Goal: Information Seeking & Learning: Learn about a topic

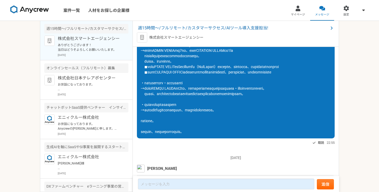
scroll to position [192, 0]
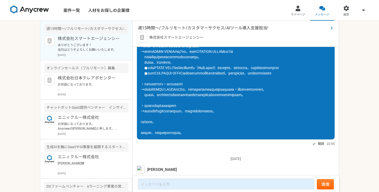
click at [210, 30] on span "週15時間〜/フルリモート/カスタマーサクセス/AIツール導入支援担当!" at bounding box center [233, 28] width 190 height 6
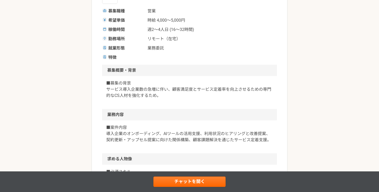
scroll to position [98, 0]
click at [209, 49] on div "就業形態 業務委託" at bounding box center [189, 48] width 175 height 6
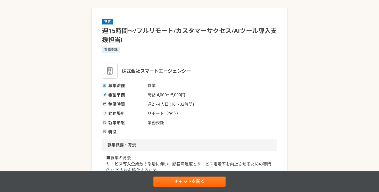
scroll to position [0, 0]
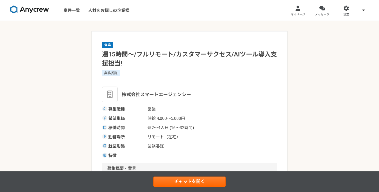
click at [131, 97] on span "株式会社スマートエージェンシー" at bounding box center [156, 94] width 69 height 7
drag, startPoint x: 122, startPoint y: 94, endPoint x: 203, endPoint y: 92, distance: 81.5
click at [203, 92] on div "株式会社スマートエージェンシー" at bounding box center [189, 94] width 175 height 15
copy span "株式会社スマートエージェンシー"
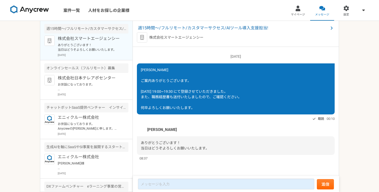
scroll to position [419, 0]
click at [175, 38] on p "株式会社スマートエージェンシー" at bounding box center [176, 37] width 54 height 5
click at [178, 29] on span "週15時間〜/フルリモート/カスタマーサクセス/AIツール導入支援担当!" at bounding box center [233, 28] width 190 height 6
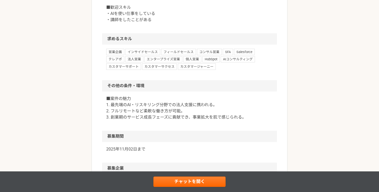
scroll to position [397, 0]
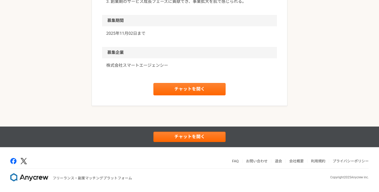
click at [148, 66] on p "株式会社スマートエージェンシー" at bounding box center [189, 65] width 166 height 6
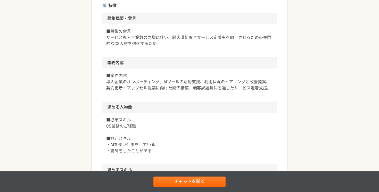
scroll to position [160, 0]
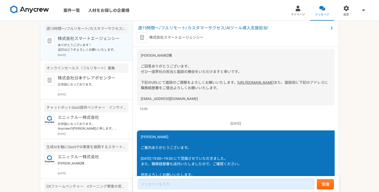
scroll to position [419, 0]
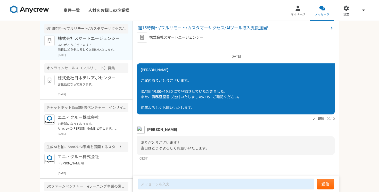
click at [203, 31] on div "週15時間〜/フルリモート/カスタマーサクセス/AIツール導入支援担当! 株式会社スマートエージェンシー" at bounding box center [236, 34] width 206 height 26
click at [205, 31] on span "週15時間〜/フルリモート/カスタマーサクセス/AIツール導入支援担当!" at bounding box center [233, 28] width 190 height 6
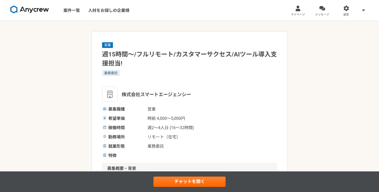
click at [148, 95] on span "株式会社スマートエージェンシー" at bounding box center [156, 94] width 69 height 7
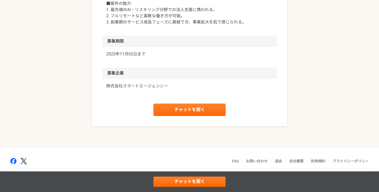
scroll to position [397, 0]
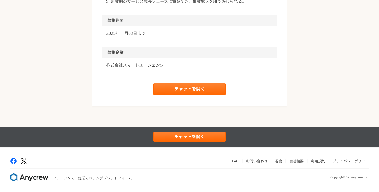
click at [129, 64] on p "株式会社スマートエージェンシー" at bounding box center [189, 65] width 166 height 6
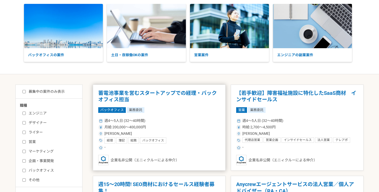
scroll to position [36, 0]
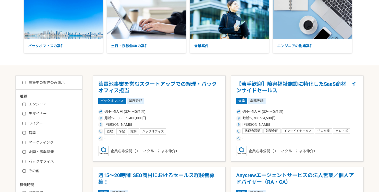
click at [24, 132] on input "営業" at bounding box center [23, 132] width 3 height 3
checkbox input "true"
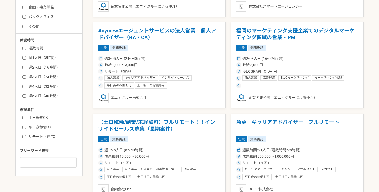
scroll to position [181, 0]
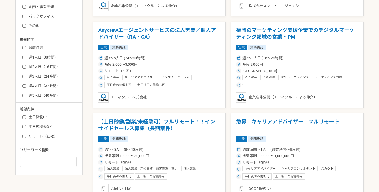
click at [23, 58] on input "週1人日（8時間）" at bounding box center [23, 57] width 3 height 3
checkbox input "true"
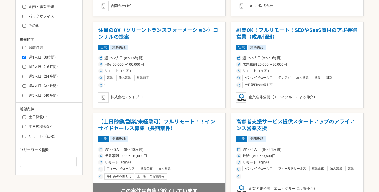
click at [23, 67] on input "週2人日（16時間）" at bounding box center [23, 66] width 3 height 3
checkbox input "true"
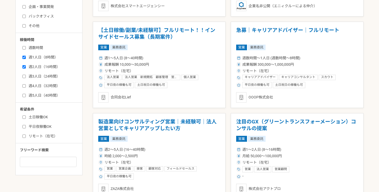
click at [24, 47] on input "週数時間" at bounding box center [23, 47] width 3 height 3
checkbox input "true"
click at [22, 77] on div "週数時間 週1人日（8時間） 週2人日（16時間） 週3人日（24時間） 週4人日（32時間） 週5人日（40時間）" at bounding box center [51, 70] width 62 height 55
click at [23, 77] on input "週3人日（24時間）" at bounding box center [23, 76] width 3 height 3
checkbox input "true"
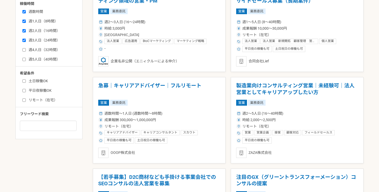
scroll to position [229, 0]
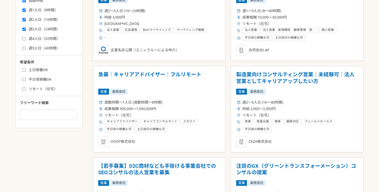
click at [171, 109] on div "成果報酬 300,000〜1,000,000円" at bounding box center [159, 108] width 122 height 5
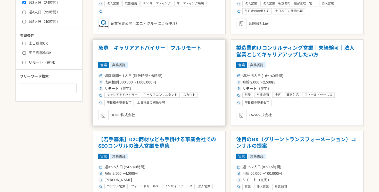
scroll to position [247, 0]
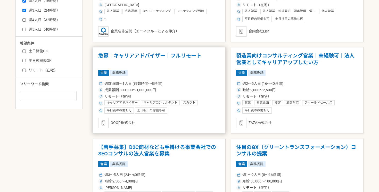
click at [157, 54] on h1 "急募｜キャリアアドバイザー｜フルリモート" at bounding box center [159, 59] width 122 height 13
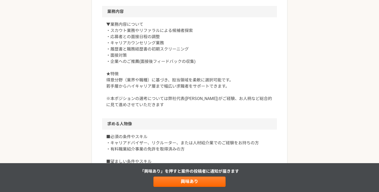
scroll to position [167, 0]
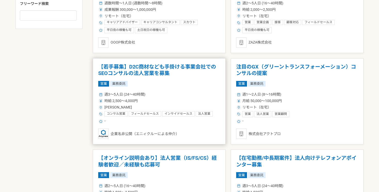
scroll to position [329, 0]
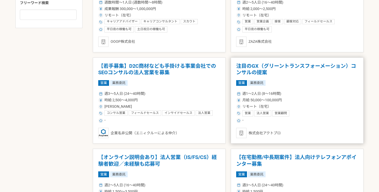
click at [294, 70] on h1 "注目のGX（グリーントランスフォーメーション）コンサルの提案" at bounding box center [297, 69] width 122 height 13
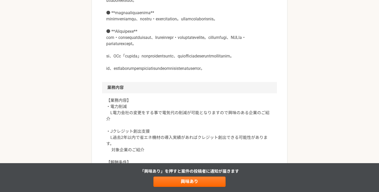
scroll to position [188, 0]
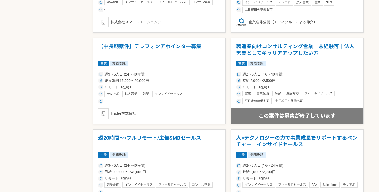
scroll to position [717, 0]
